Goal: Task Accomplishment & Management: Use online tool/utility

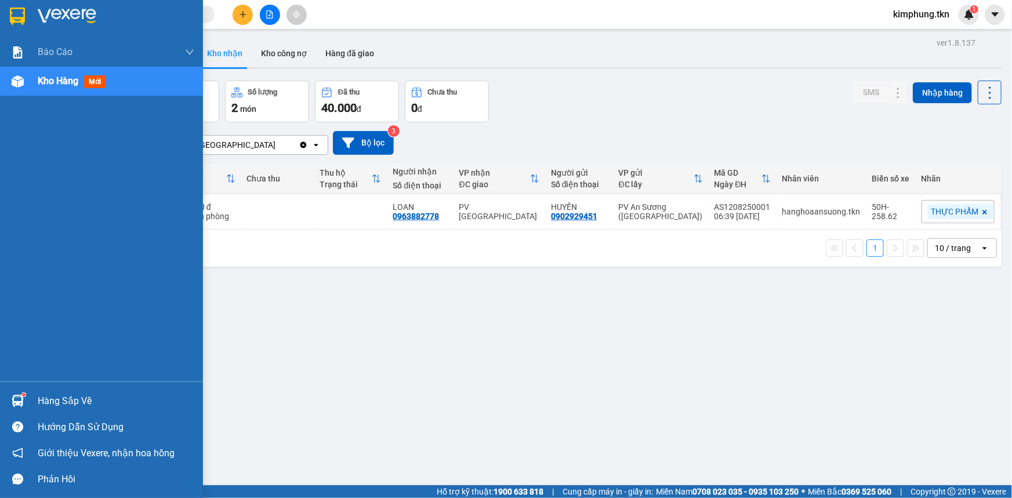
click at [49, 403] on div "Hàng sắp về" at bounding box center [116, 401] width 157 height 17
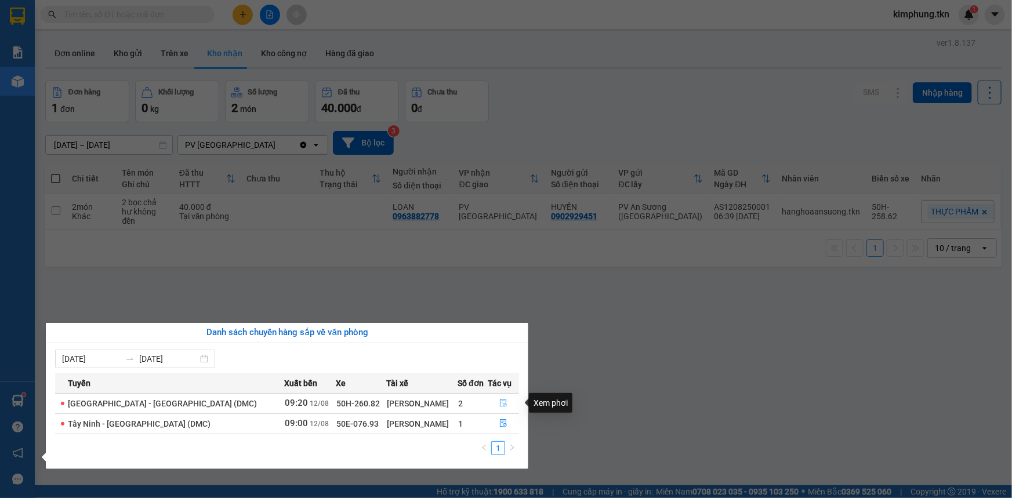
click at [500, 403] on icon "file-done" at bounding box center [503, 403] width 7 height 8
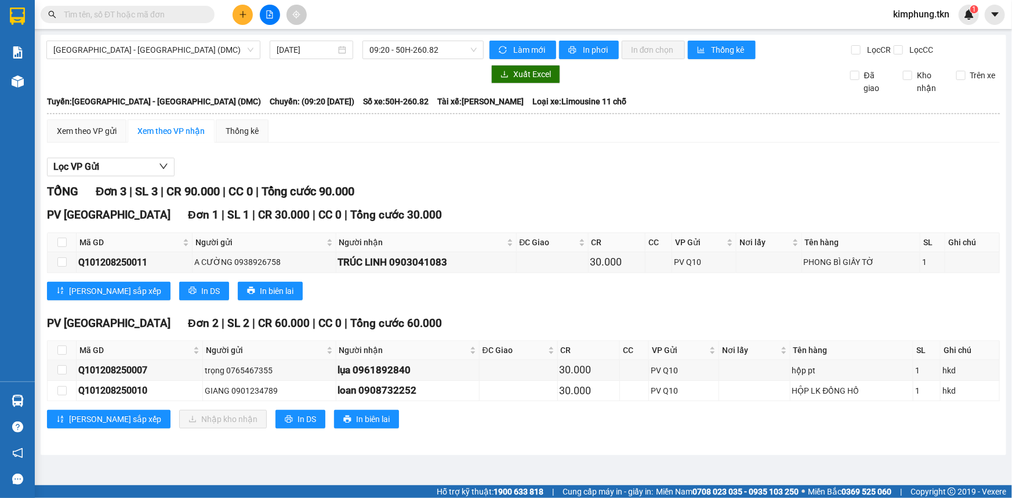
click at [513, 282] on div "[PERSON_NAME] sắp xếp In DS In biên lai" at bounding box center [523, 291] width 953 height 19
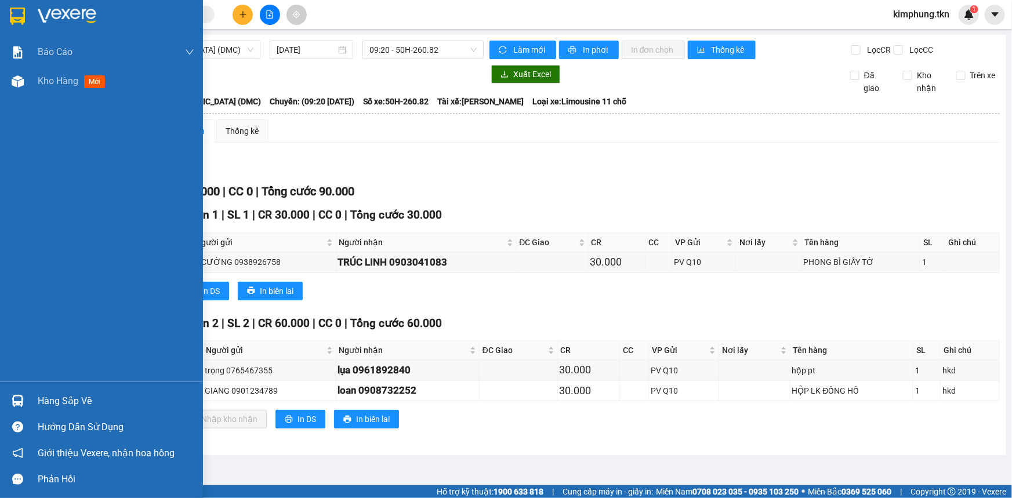
click at [75, 395] on div "Hàng sắp về" at bounding box center [116, 401] width 157 height 17
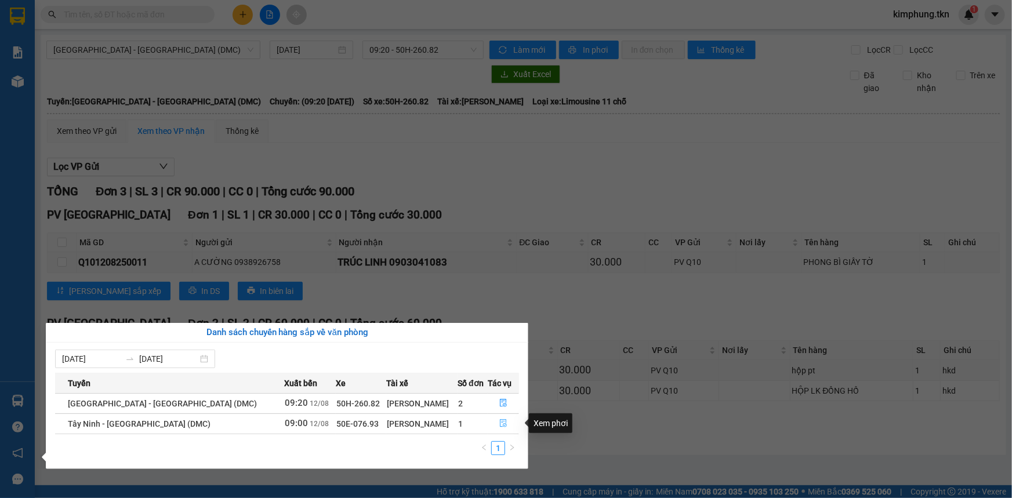
click at [505, 428] on button "button" at bounding box center [503, 424] width 30 height 19
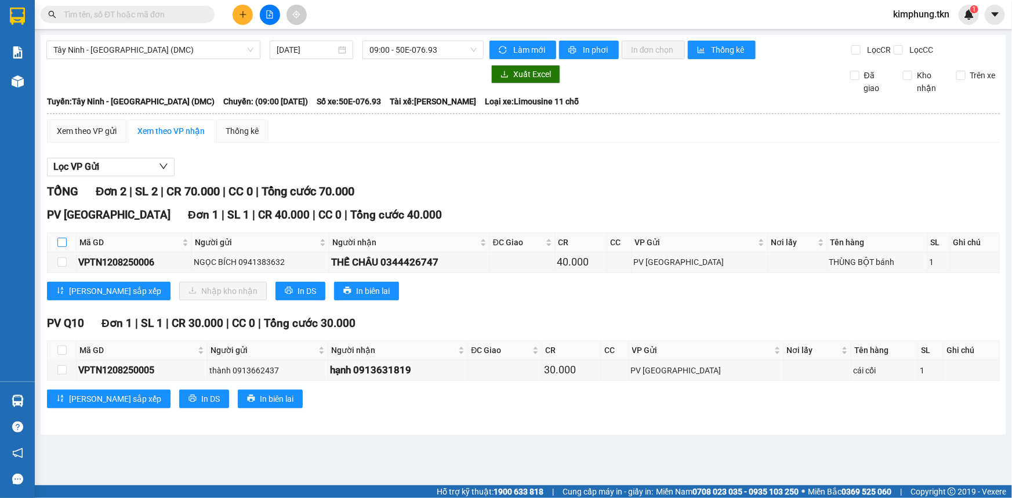
click at [59, 243] on input "checkbox" at bounding box center [61, 242] width 9 height 9
checkbox input "true"
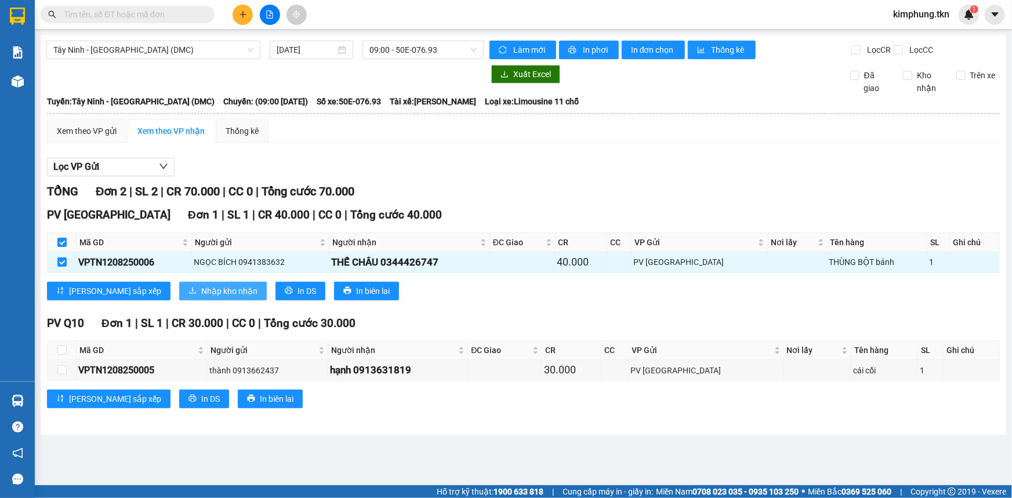
click at [201, 293] on span "Nhập kho nhận" at bounding box center [229, 291] width 56 height 13
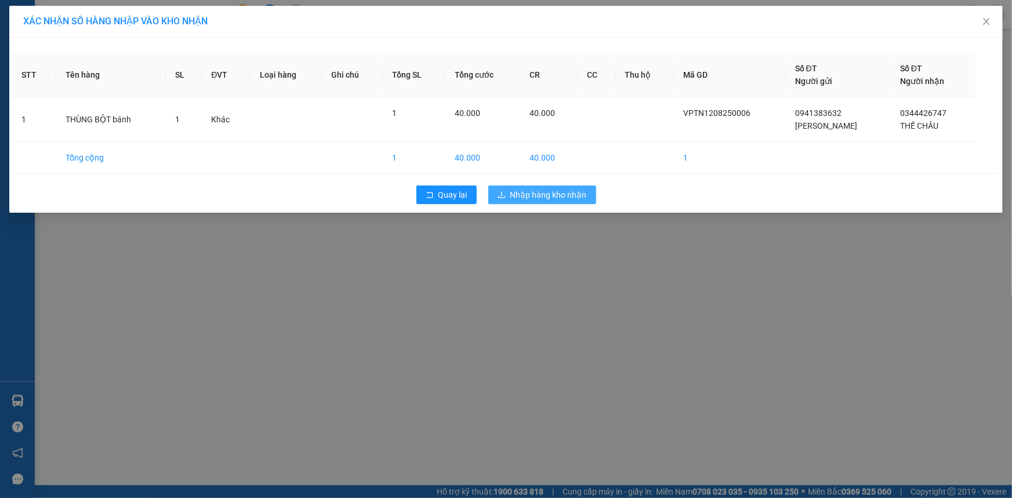
click at [577, 198] on span "Nhập hàng kho nhận" at bounding box center [548, 195] width 77 height 13
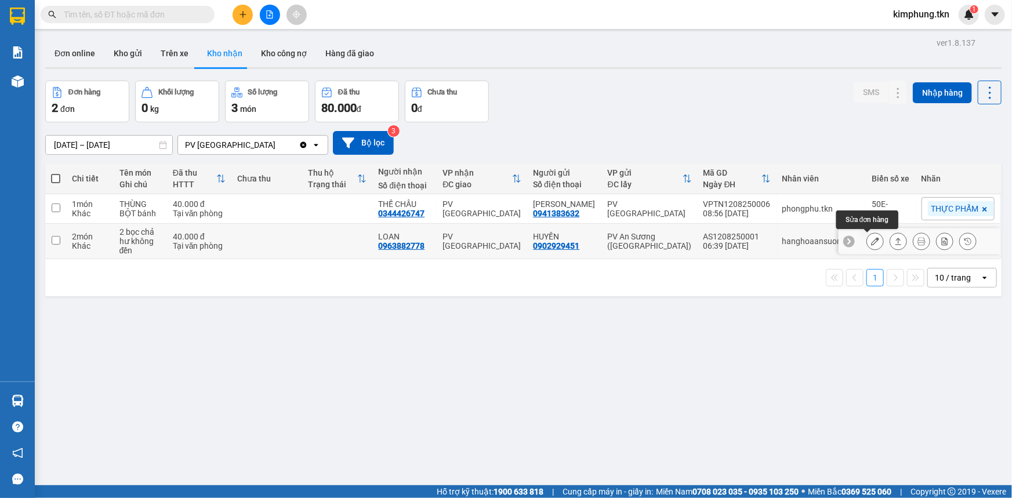
click at [871, 240] on icon at bounding box center [875, 241] width 8 height 8
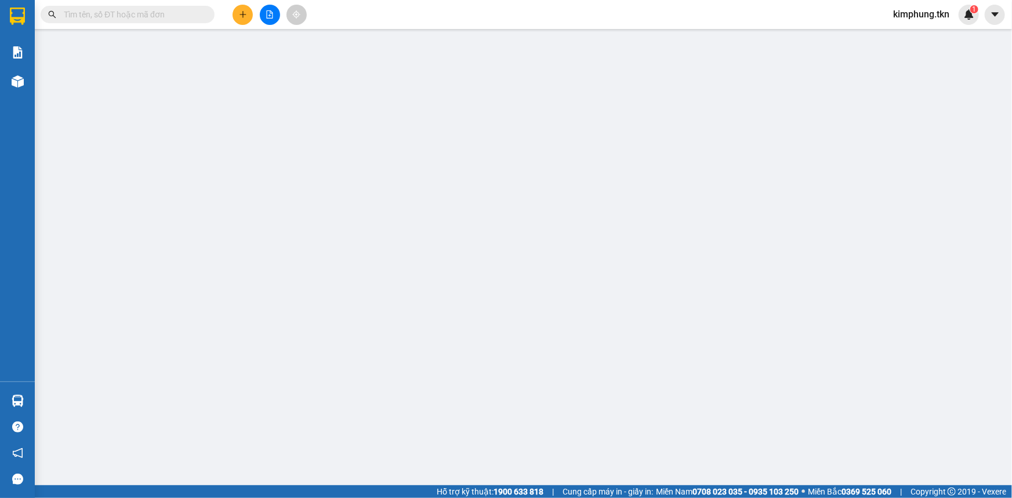
type input "0902929451"
type input "HUYỀN"
type input "0963882778"
type input "LOAN"
type input "40.000"
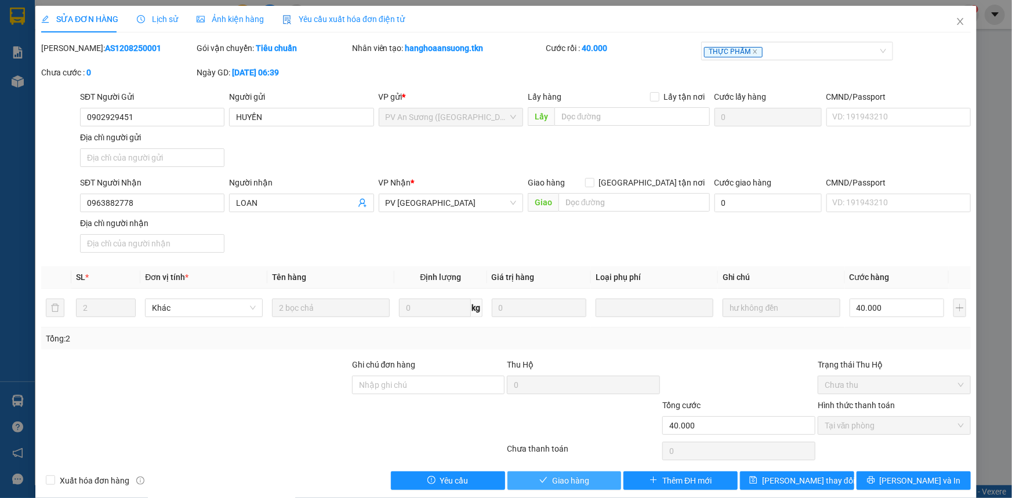
click at [592, 481] on button "Giao hàng" at bounding box center [565, 481] width 114 height 19
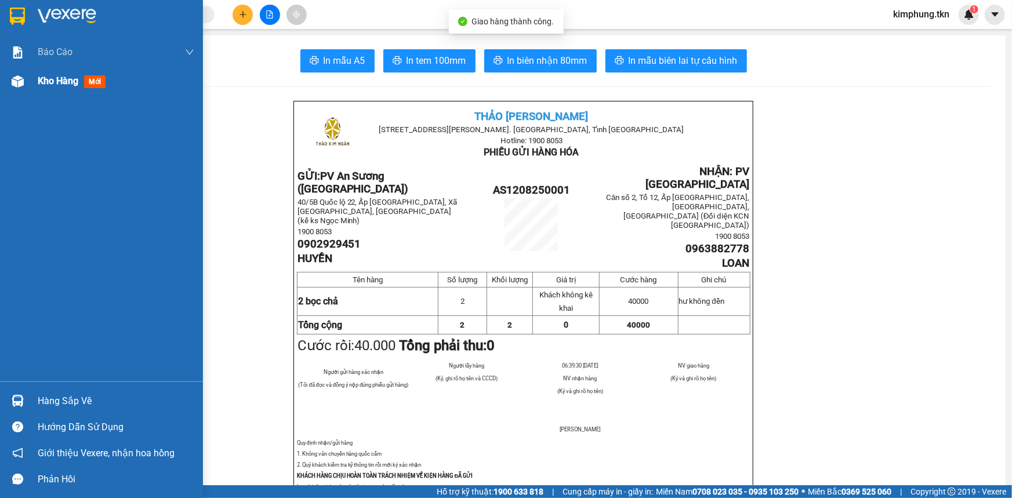
click at [47, 85] on span "Kho hàng" at bounding box center [58, 80] width 41 height 11
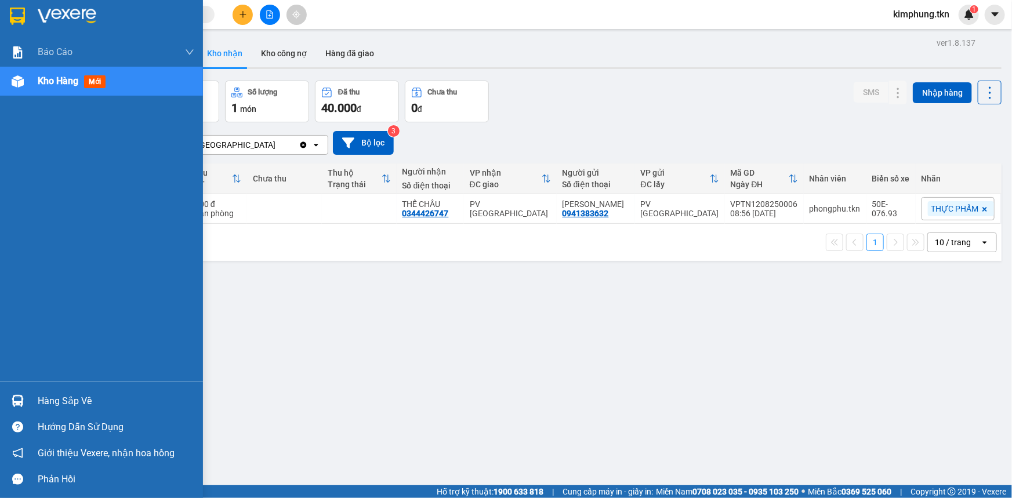
click at [97, 401] on div "Hàng sắp về" at bounding box center [116, 401] width 157 height 17
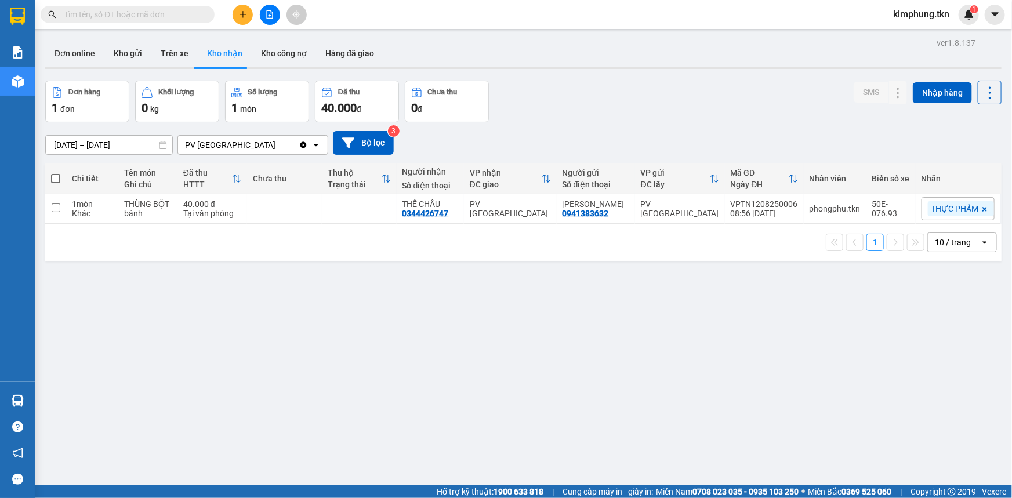
click at [673, 365] on section "Kết quả tìm kiếm ( 0 ) Bộ lọc No Data kimphung.tkn 1 Báo cáo Mẫu 1: Báo cáo dòn…" at bounding box center [506, 249] width 1012 height 498
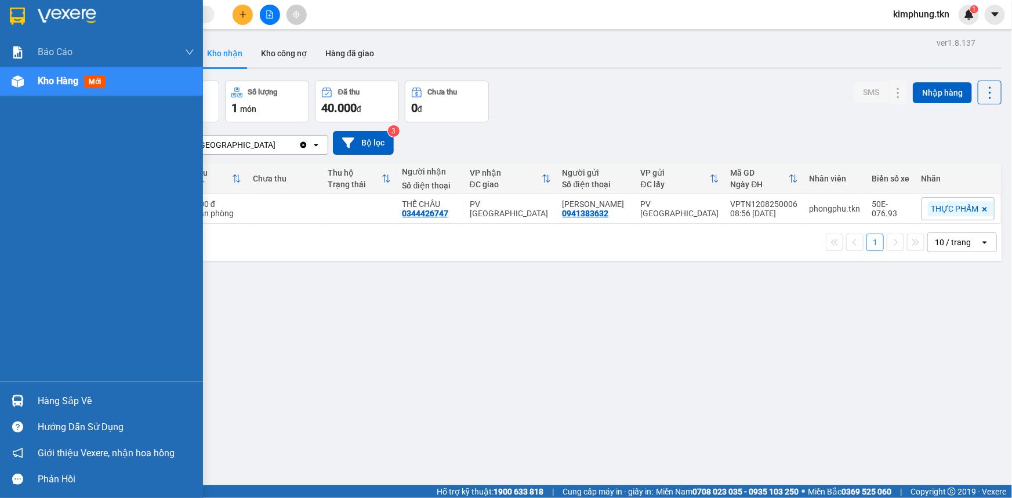
click at [49, 403] on div "Hàng sắp về" at bounding box center [116, 401] width 157 height 17
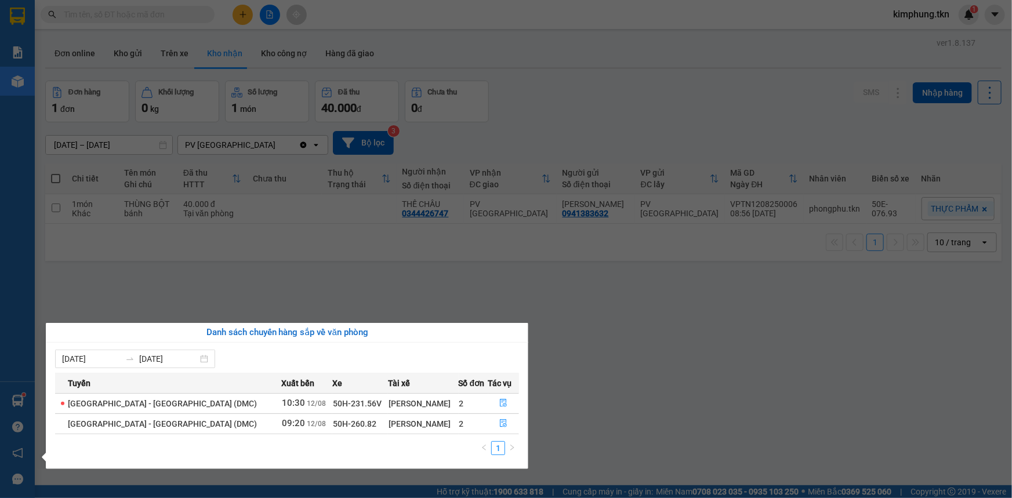
click at [604, 368] on section "Kết quả tìm kiếm ( 0 ) Bộ lọc No Data kimphung.tkn 1 Báo cáo Mẫu 1: Báo cáo dòn…" at bounding box center [506, 249] width 1012 height 498
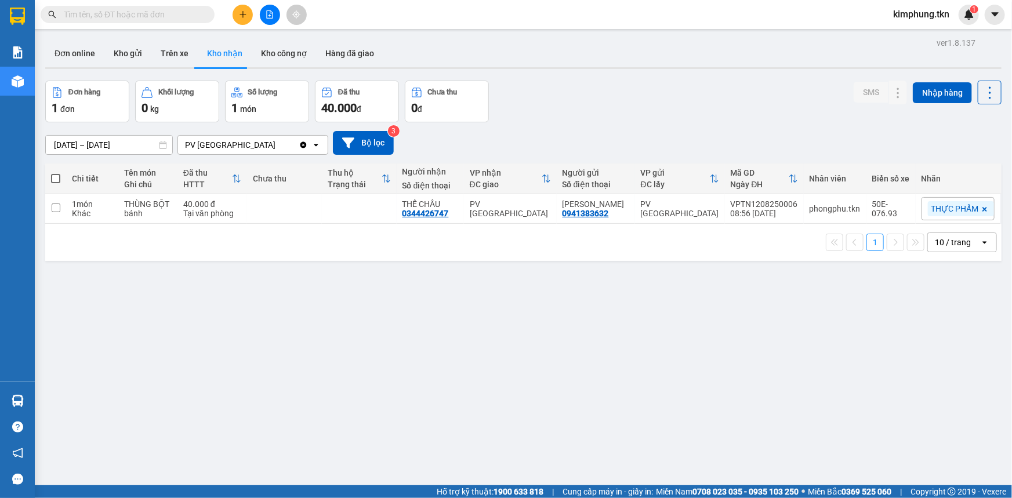
click at [58, 182] on span at bounding box center [55, 178] width 9 height 9
click at [56, 173] on input "checkbox" at bounding box center [56, 173] width 0 height 0
checkbox input "true"
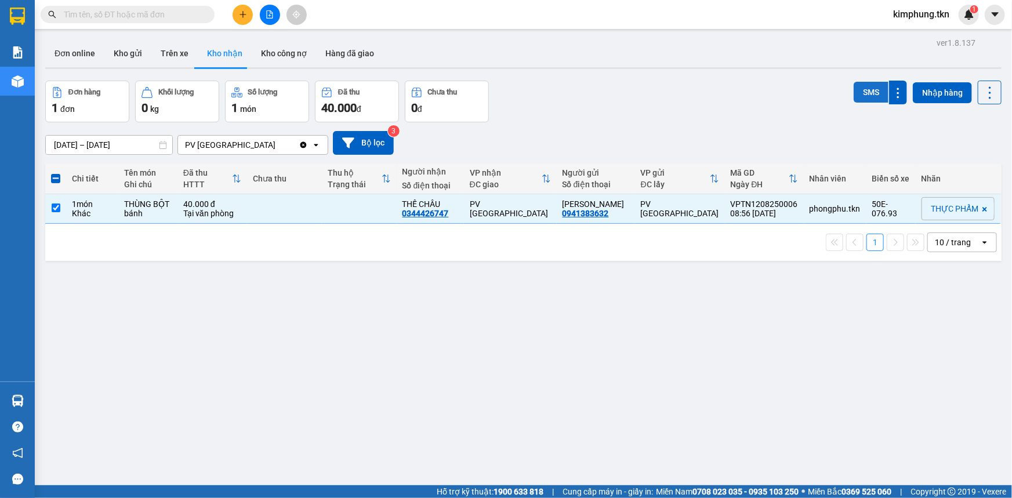
click at [867, 95] on button "SMS" at bounding box center [871, 92] width 35 height 21
click at [867, 95] on button "SMS" at bounding box center [871, 93] width 35 height 23
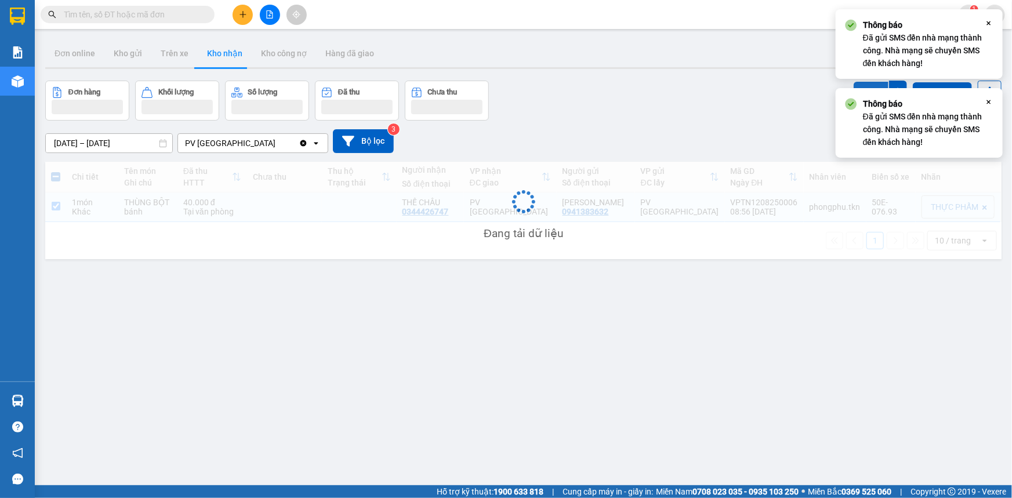
click at [867, 95] on div "Thông báo Đã gửi SMS đến nhà mạng thành công. Nhà mạng sẽ chuyển SMS đến khách …" at bounding box center [919, 123] width 167 height 70
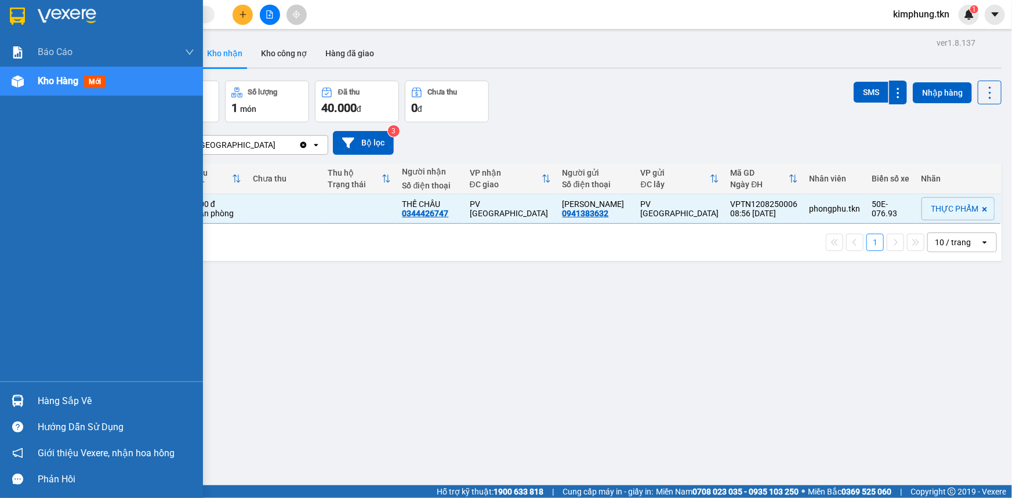
click at [36, 400] on div "Hàng sắp về" at bounding box center [101, 401] width 203 height 26
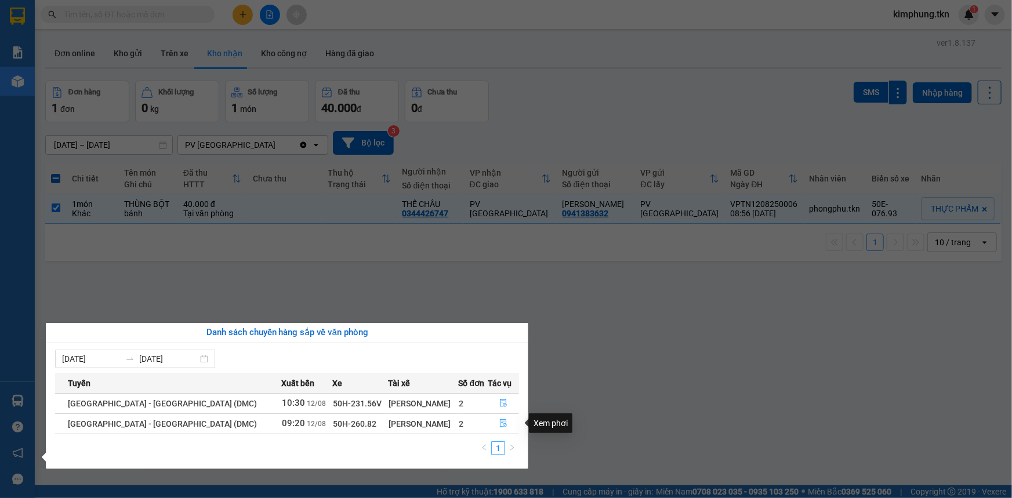
click at [501, 423] on icon "file-done" at bounding box center [504, 423] width 7 height 8
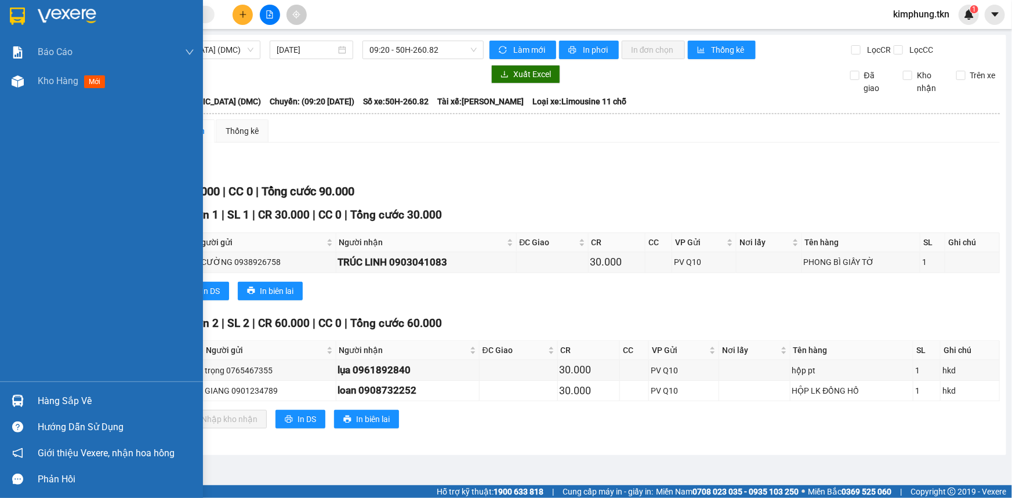
click at [49, 403] on div "Hàng sắp về" at bounding box center [116, 401] width 157 height 17
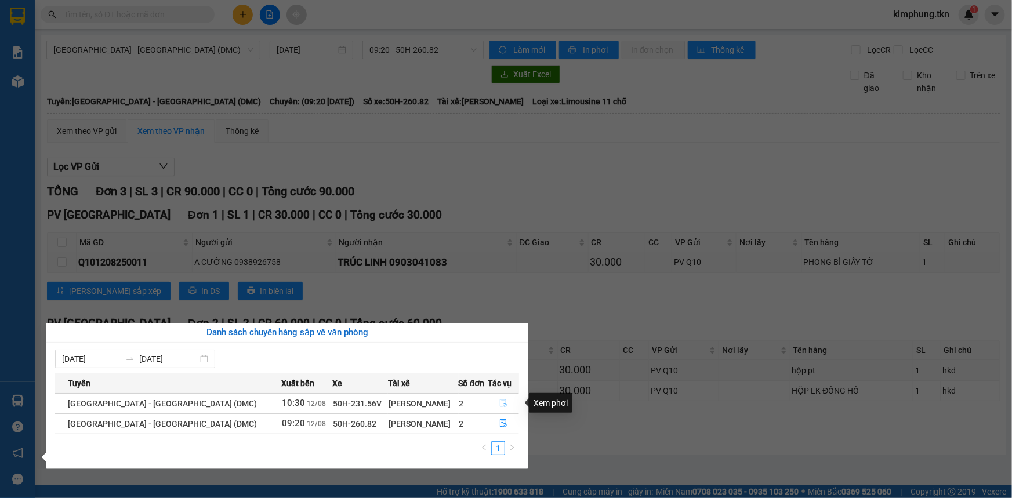
click at [501, 404] on icon "file-done" at bounding box center [503, 403] width 8 height 8
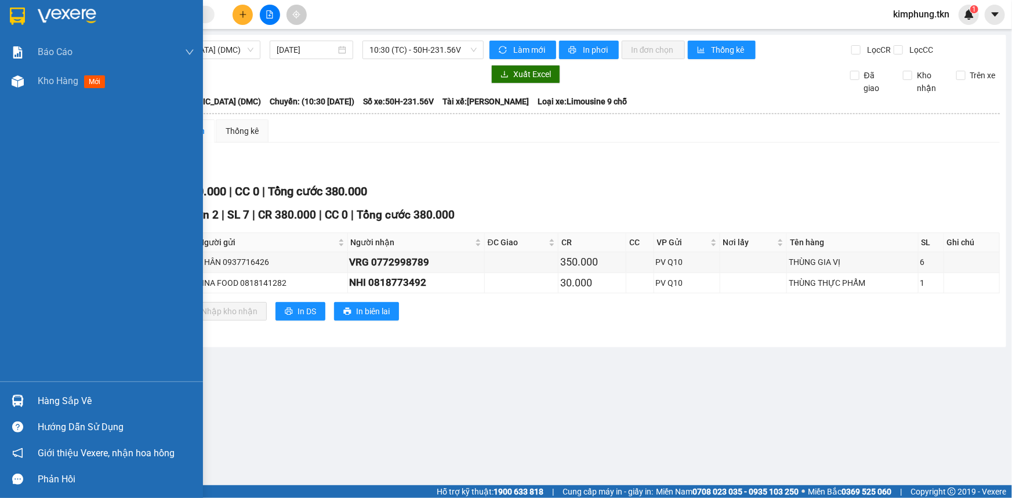
click at [77, 398] on div "Hàng sắp về" at bounding box center [116, 401] width 157 height 17
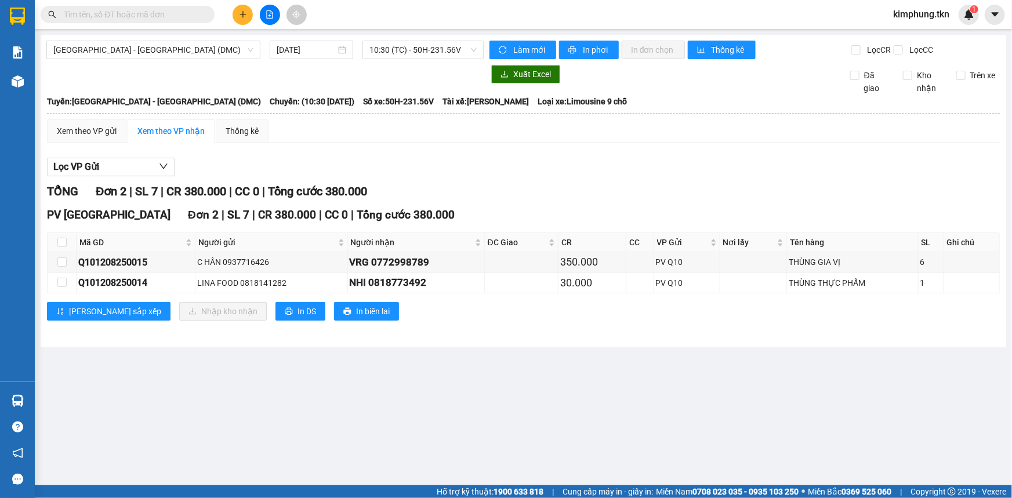
click at [636, 408] on section "Kết quả tìm kiếm ( 0 ) Bộ lọc No Data kimphung.tkn 1 Báo cáo Mẫu 1: Báo cáo dòn…" at bounding box center [506, 249] width 1012 height 498
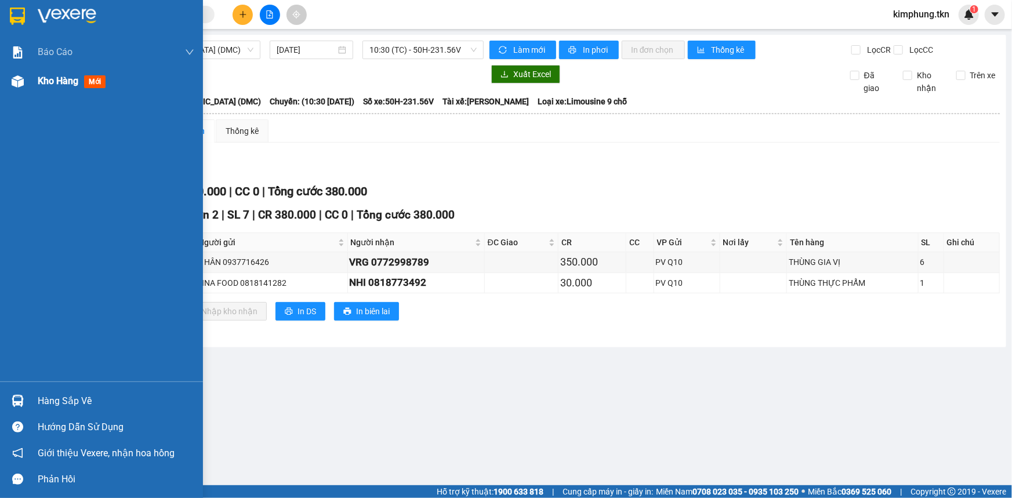
click at [62, 85] on span "Kho hàng" at bounding box center [58, 80] width 41 height 11
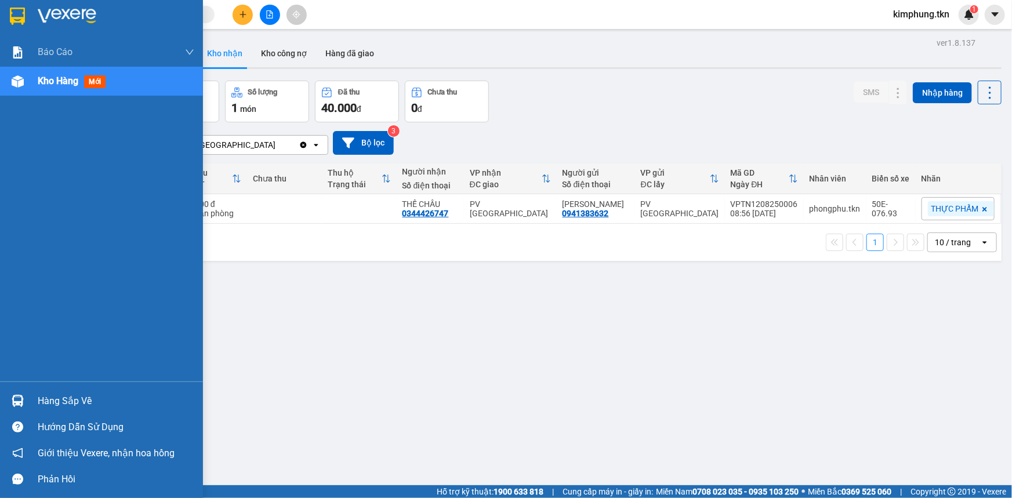
click at [59, 404] on div "Hàng sắp về" at bounding box center [116, 401] width 157 height 17
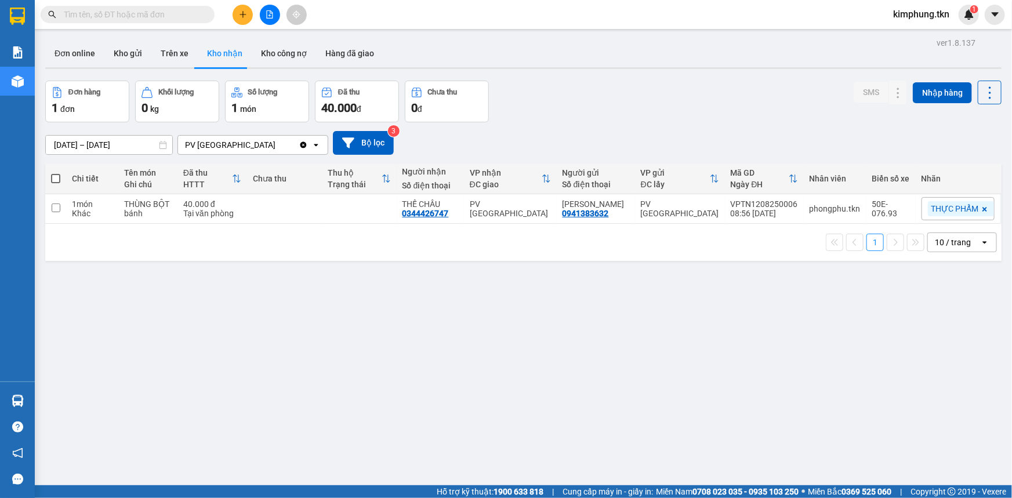
click at [581, 385] on section "Kết quả tìm kiếm ( 0 ) Bộ lọc No Data kimphung.tkn 1 Báo cáo Mẫu 1: Báo cáo dòn…" at bounding box center [506, 249] width 1012 height 498
